Goal: Communication & Community: Answer question/provide support

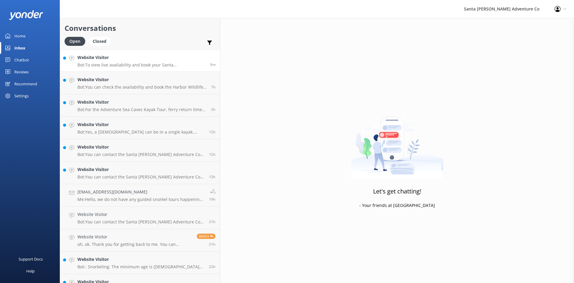
click at [100, 67] on p "Bot: To view live availability and book your Santa [PERSON_NAME] Adventure tour…" at bounding box center [141, 64] width 128 height 5
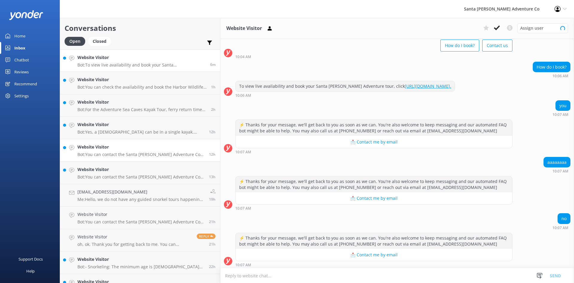
scroll to position [33, 0]
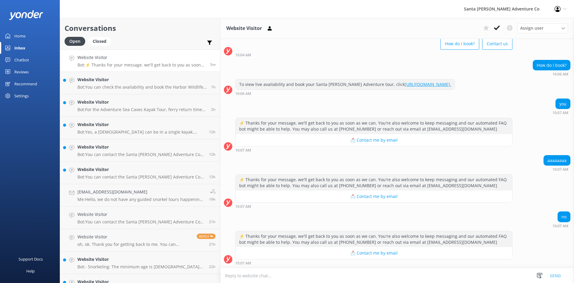
click at [221, 275] on textarea at bounding box center [397, 275] width 354 height 15
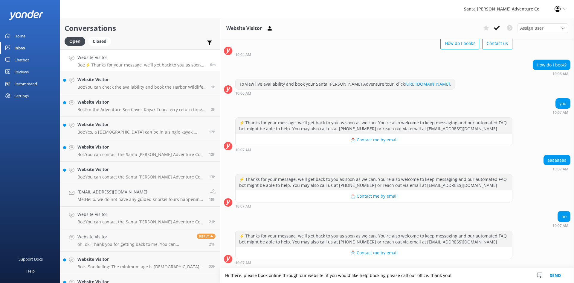
type textarea "Hi there, please book online through our website. if you would like help bookin…"
click at [559, 275] on button "Send" at bounding box center [555, 275] width 22 height 15
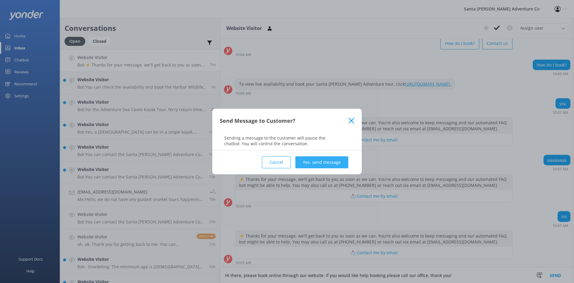
click at [314, 161] on button "Yes, send message" at bounding box center [321, 162] width 53 height 12
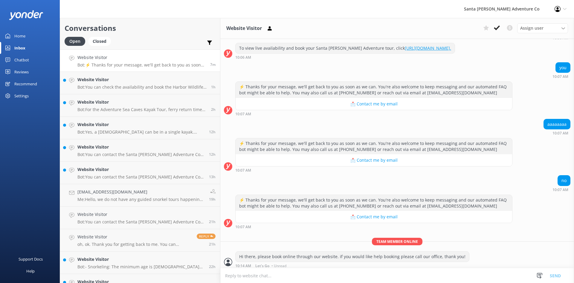
scroll to position [72, 0]
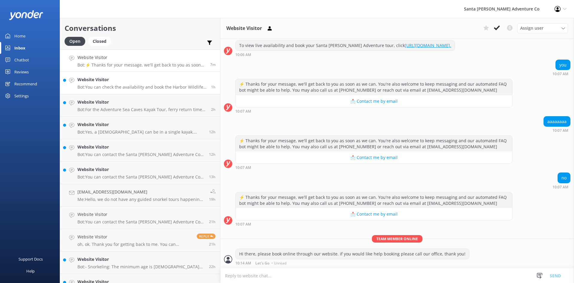
click at [115, 86] on p "Bot: You can check the availability and book the Harbor Wildlife Kayak Tour onl…" at bounding box center [141, 86] width 129 height 5
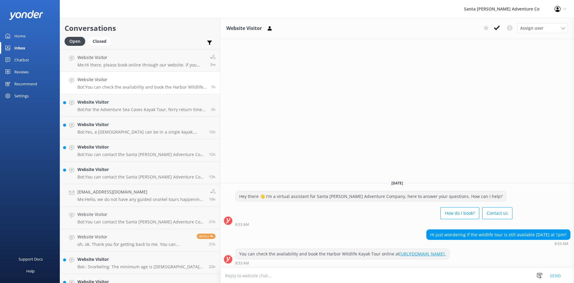
click at [262, 275] on textarea at bounding box center [397, 275] width 354 height 15
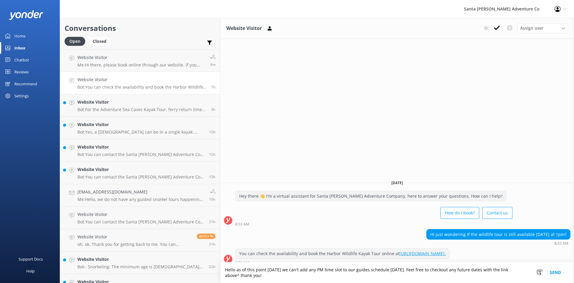
click at [321, 276] on textarea "Hello as of this point [DATE] we can't add any PM time slot to our guides sched…" at bounding box center [397, 272] width 354 height 21
click at [322, 277] on textarea "Hello as of this point [DATE] we can't add any PM time slot to our guides sched…" at bounding box center [397, 272] width 354 height 21
click at [320, 275] on textarea "Hello as of this point [DATE] we can't add any PM time slot to our guides sched…" at bounding box center [397, 272] width 354 height 21
type textarea "Hello as of this point [DATE] we can't add any PM time slot to our guide's sche…"
click at [561, 274] on button "Send" at bounding box center [555, 272] width 22 height 21
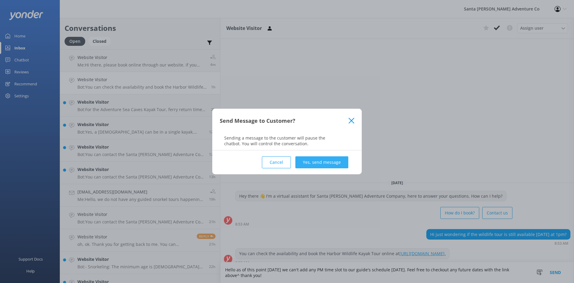
click at [332, 161] on button "Yes, send message" at bounding box center [321, 162] width 53 height 12
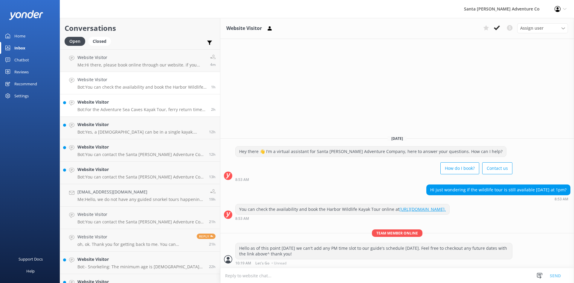
click at [116, 101] on h4 "Website Visitor" at bounding box center [141, 102] width 129 height 7
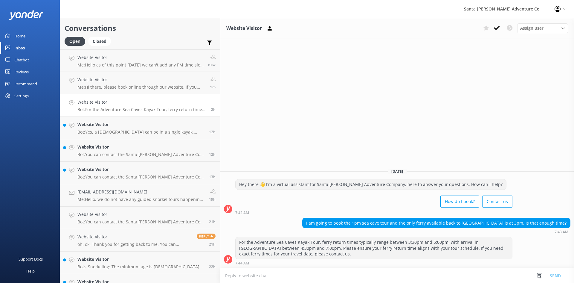
click at [243, 277] on textarea at bounding box center [397, 275] width 354 height 15
click at [268, 273] on textarea at bounding box center [397, 275] width 354 height 15
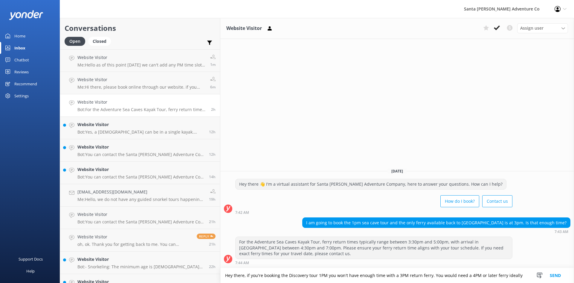
click at [476, 272] on textarea "Hey there, if you're booking the Discovery tour 1PM you won't have enough time …" at bounding box center [397, 275] width 354 height 15
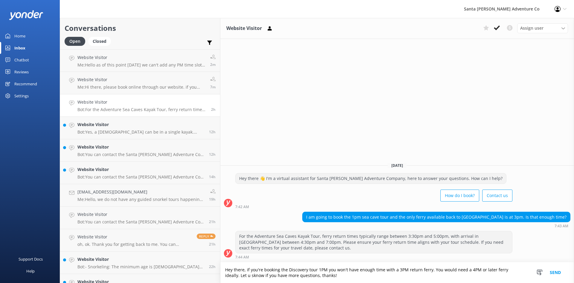
click at [487, 270] on textarea "Hey there, if you're booking the Discovery tour 1PM you won't have enough time …" at bounding box center [397, 272] width 354 height 21
type textarea "Hey there, if you're booking the Discovery tour 1PM you won't have enough time …"
click at [555, 271] on button "Send" at bounding box center [555, 272] width 22 height 21
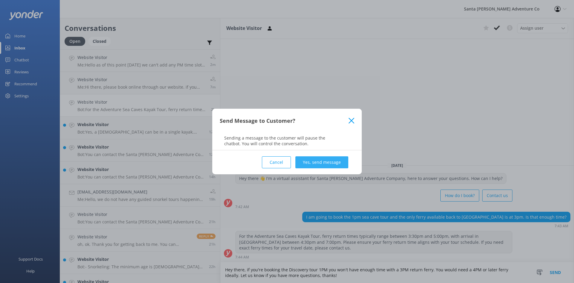
click at [323, 162] on button "Yes, send message" at bounding box center [321, 162] width 53 height 12
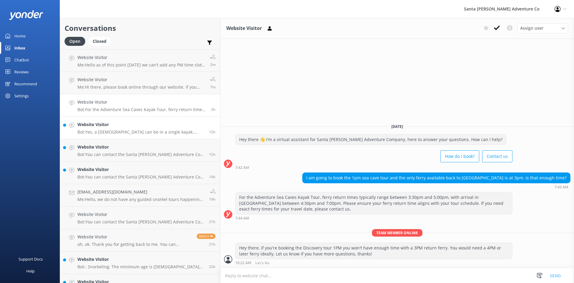
click at [94, 132] on p "Bot: Yes, a [DEMOGRAPHIC_DATA] can be in a single kayak. Minors between the age…" at bounding box center [140, 131] width 127 height 5
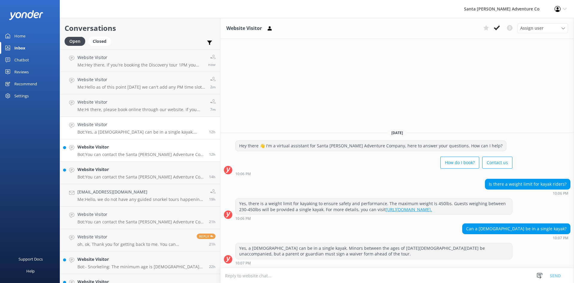
click at [113, 150] on div "Website Visitor Bot: You can contact the Santa [PERSON_NAME] Adventure Co. team…" at bounding box center [140, 150] width 127 height 13
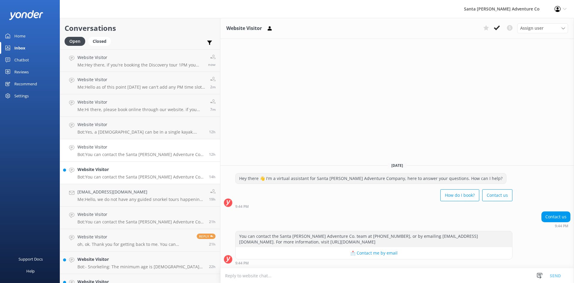
click at [104, 174] on div "Website Visitor Bot: You can contact the Santa [PERSON_NAME] Adventure Co. team…" at bounding box center [140, 172] width 127 height 13
